Goal: Task Accomplishment & Management: Complete application form

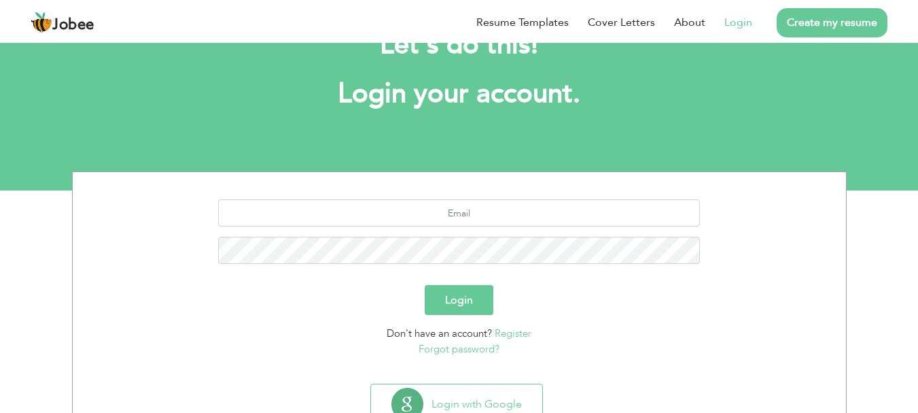
scroll to position [103, 0]
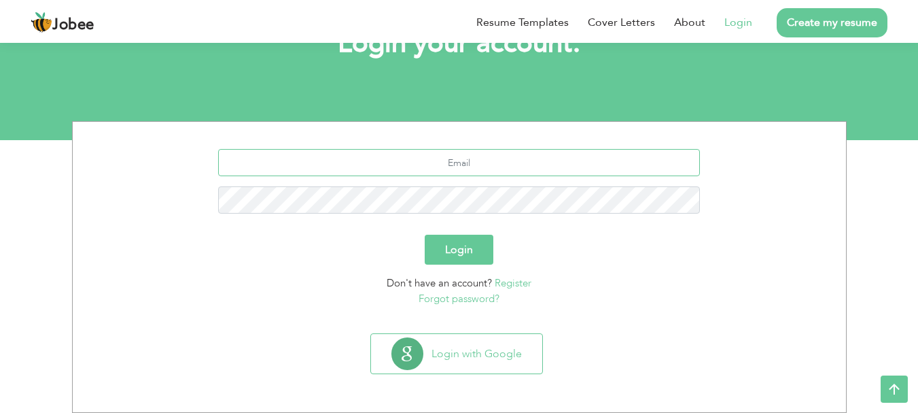
click at [465, 160] on input "text" at bounding box center [459, 162] width 482 height 27
type input "zhashahid"
click at [510, 282] on link "Register" at bounding box center [513, 283] width 37 height 14
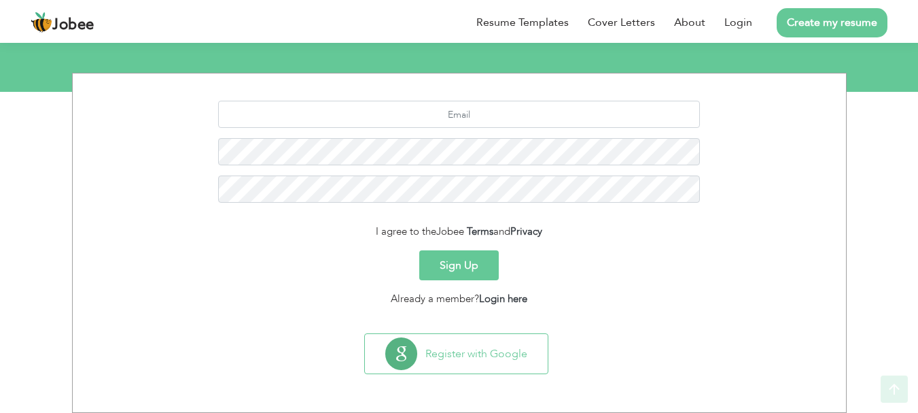
scroll to position [152, 0]
click at [475, 105] on input "text" at bounding box center [459, 114] width 482 height 27
type input "[EMAIL_ADDRESS][DOMAIN_NAME]"
click at [471, 258] on button "Sign Up" at bounding box center [459, 265] width 80 height 30
